Goal: Book appointment/travel/reservation

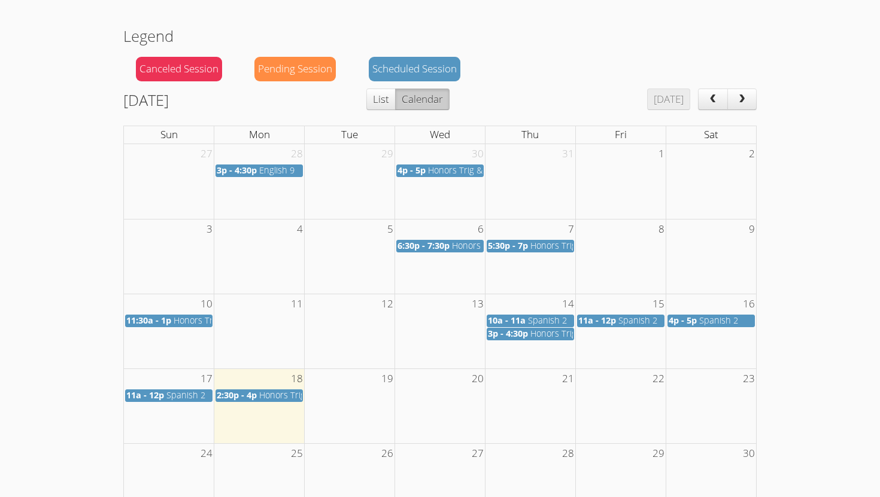
scroll to position [170, 0]
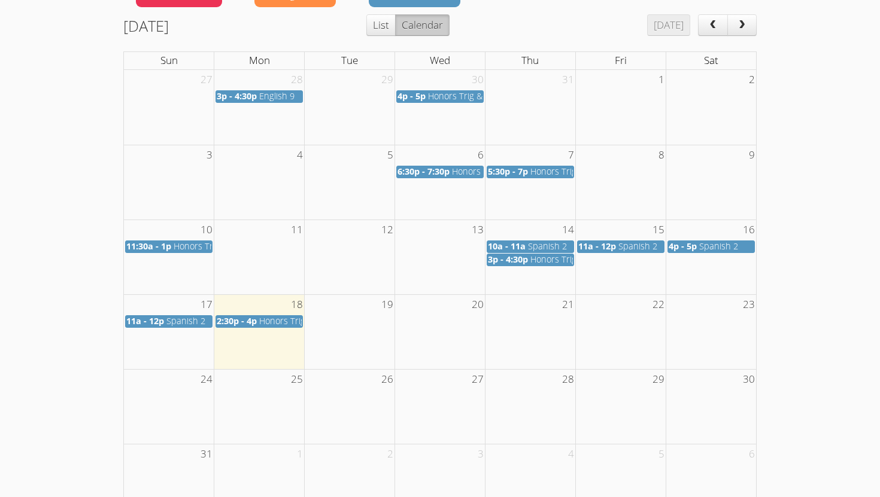
click at [250, 320] on span "2:30p - 4p" at bounding box center [237, 320] width 40 height 11
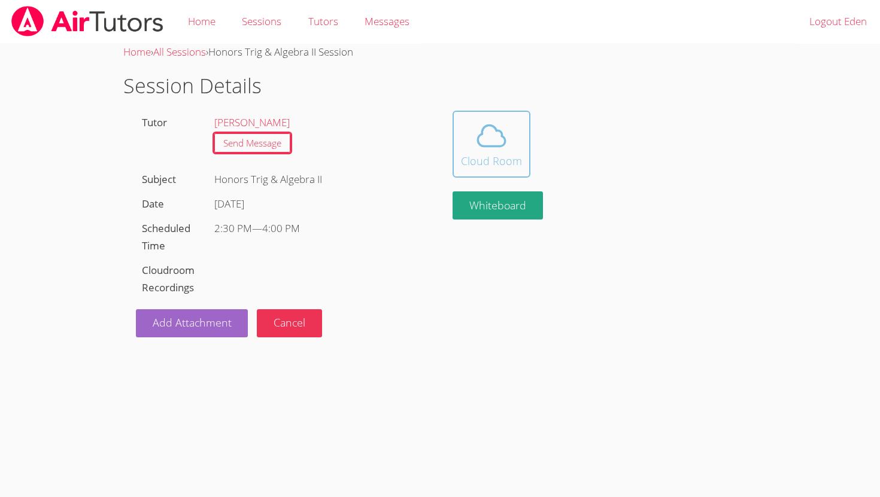
click at [480, 147] on icon at bounding box center [492, 136] width 34 height 34
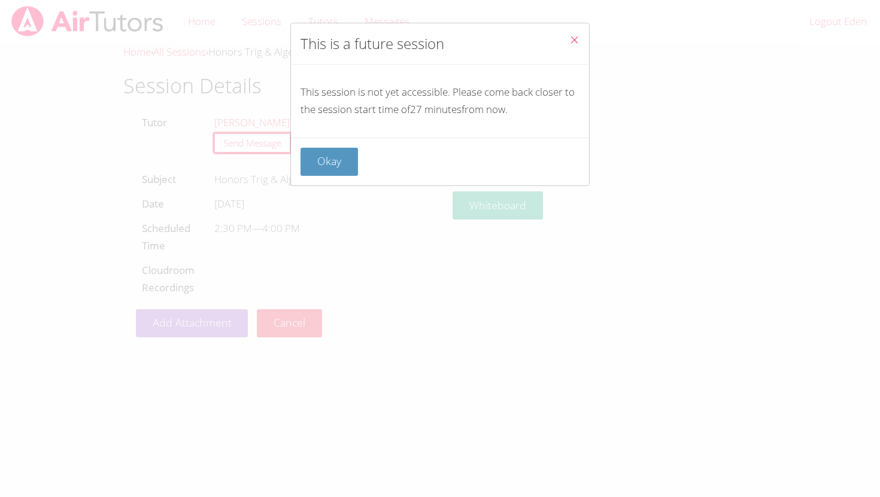
click at [575, 38] on icon "Close" at bounding box center [574, 40] width 10 height 10
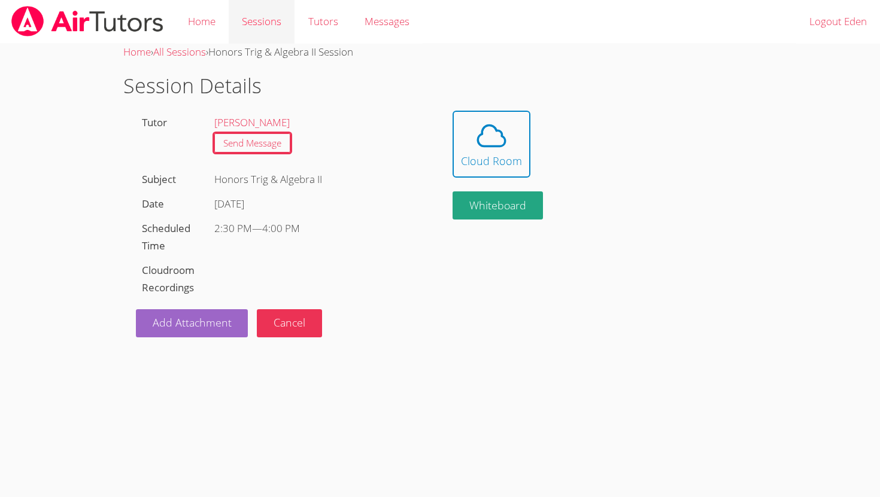
click at [253, 37] on link "Sessions" at bounding box center [262, 22] width 66 height 44
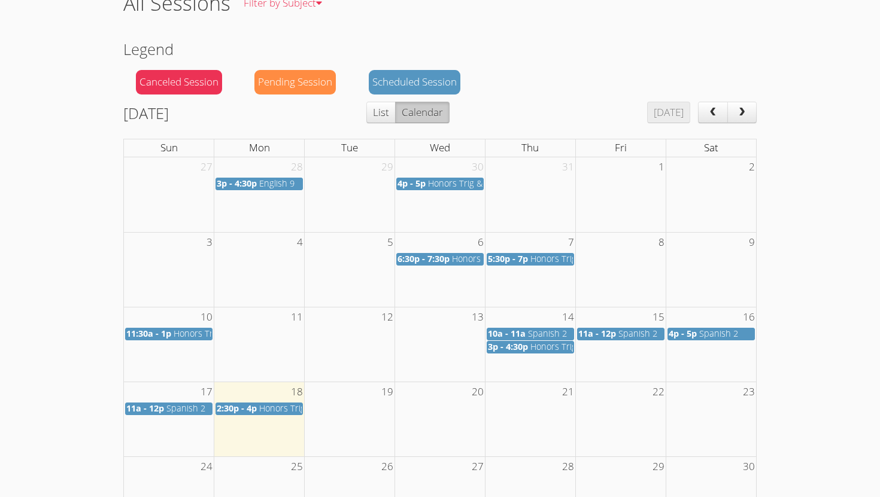
scroll to position [83, 0]
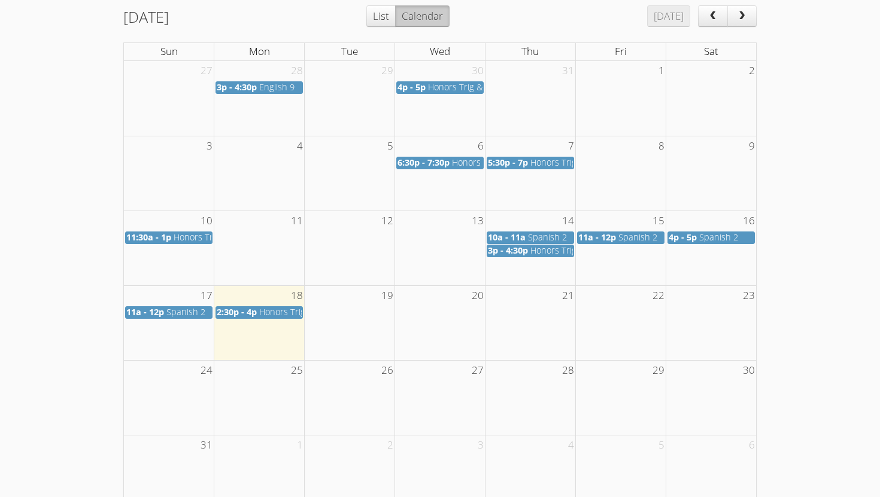
scroll to position [211, 0]
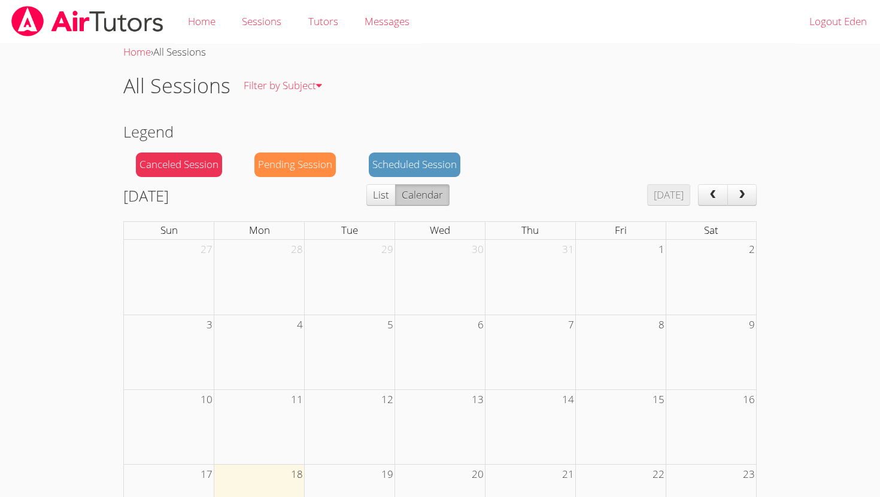
scroll to position [211, 0]
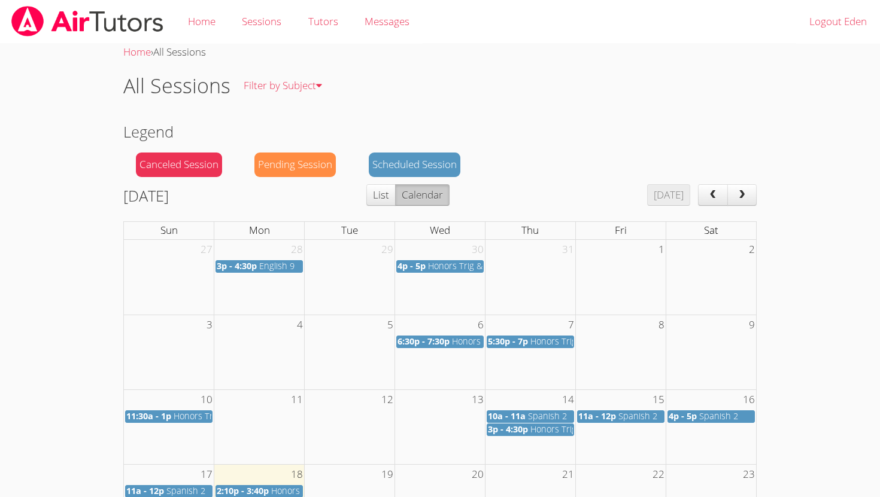
scroll to position [211, 0]
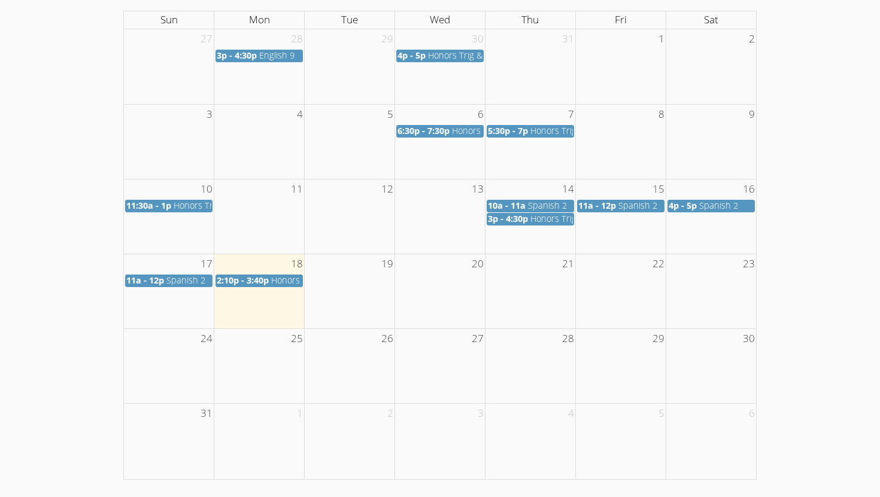
click at [247, 283] on span "2:10p - 3:40p" at bounding box center [243, 280] width 52 height 11
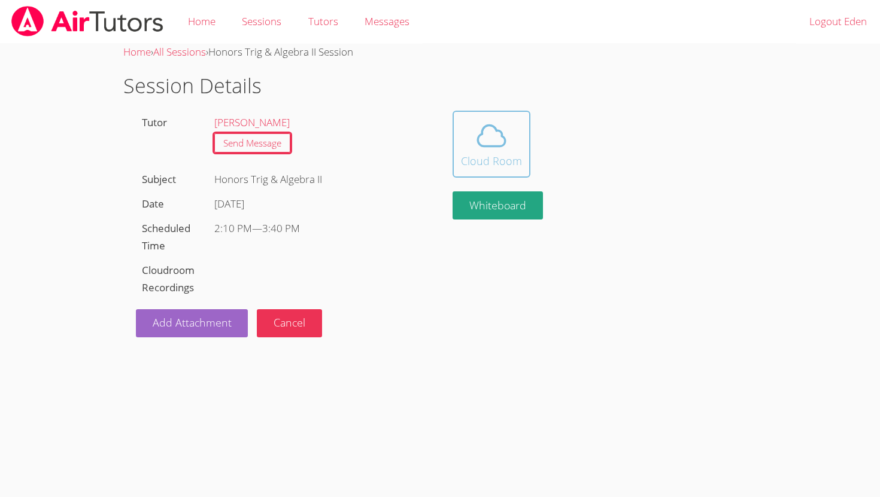
click at [486, 131] on icon at bounding box center [492, 136] width 34 height 34
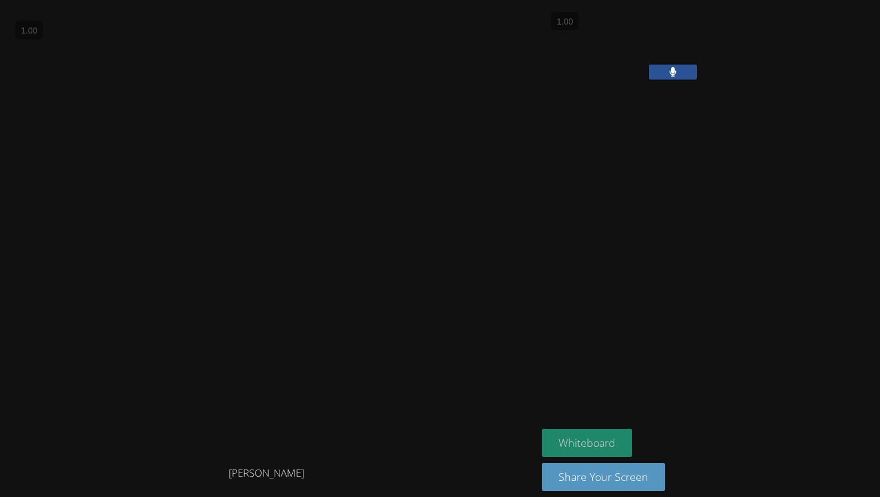
click at [575, 445] on button "Whiteboard" at bounding box center [587, 443] width 90 height 28
